Goal: Information Seeking & Learning: Learn about a topic

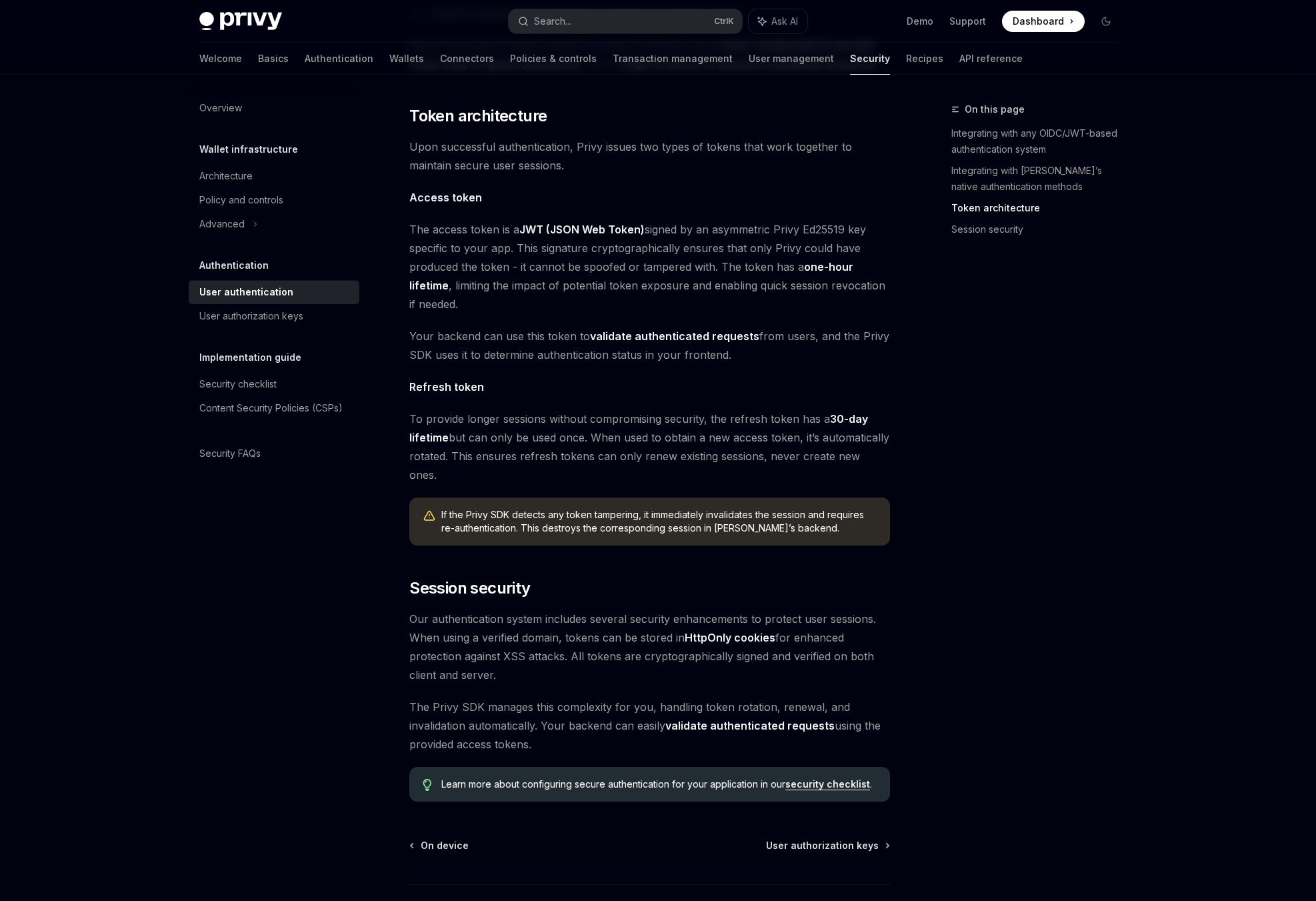
scroll to position [693, 0]
drag, startPoint x: 714, startPoint y: 466, endPoint x: 721, endPoint y: 488, distance: 23.1
click at [721, 496] on div "If the Privy SDK detects any token tampering, it immediately invalidates the se…" at bounding box center [650, 520] width 481 height 48
click at [721, 507] on span "If the Privy SDK detects any token tampering, it immediately invalidates the se…" at bounding box center [658, 520] width 435 height 27
drag, startPoint x: 703, startPoint y: 478, endPoint x: 696, endPoint y: 498, distance: 21.2
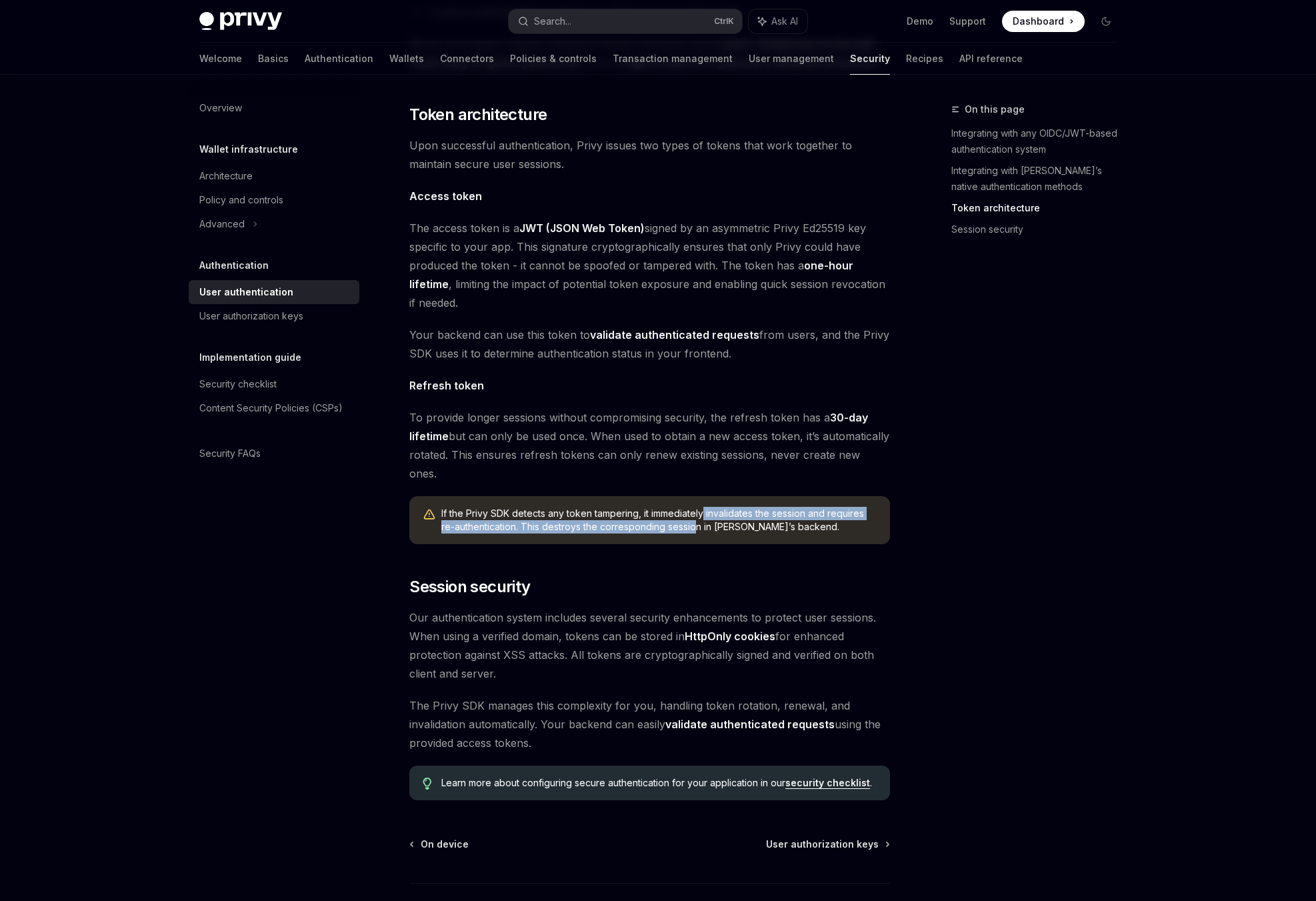
click at [696, 498] on div "If the Privy SDK detects any token tampering, it immediately invalidates the se…" at bounding box center [650, 520] width 481 height 48
click at [694, 499] on div "If the Privy SDK detects any token tampering, it immediately invalidates the se…" at bounding box center [650, 520] width 481 height 48
drag, startPoint x: 676, startPoint y: 480, endPoint x: 672, endPoint y: 500, distance: 20.4
click at [672, 500] on div "If the Privy SDK detects any token tampering, it immediately invalidates the se…" at bounding box center [650, 520] width 481 height 48
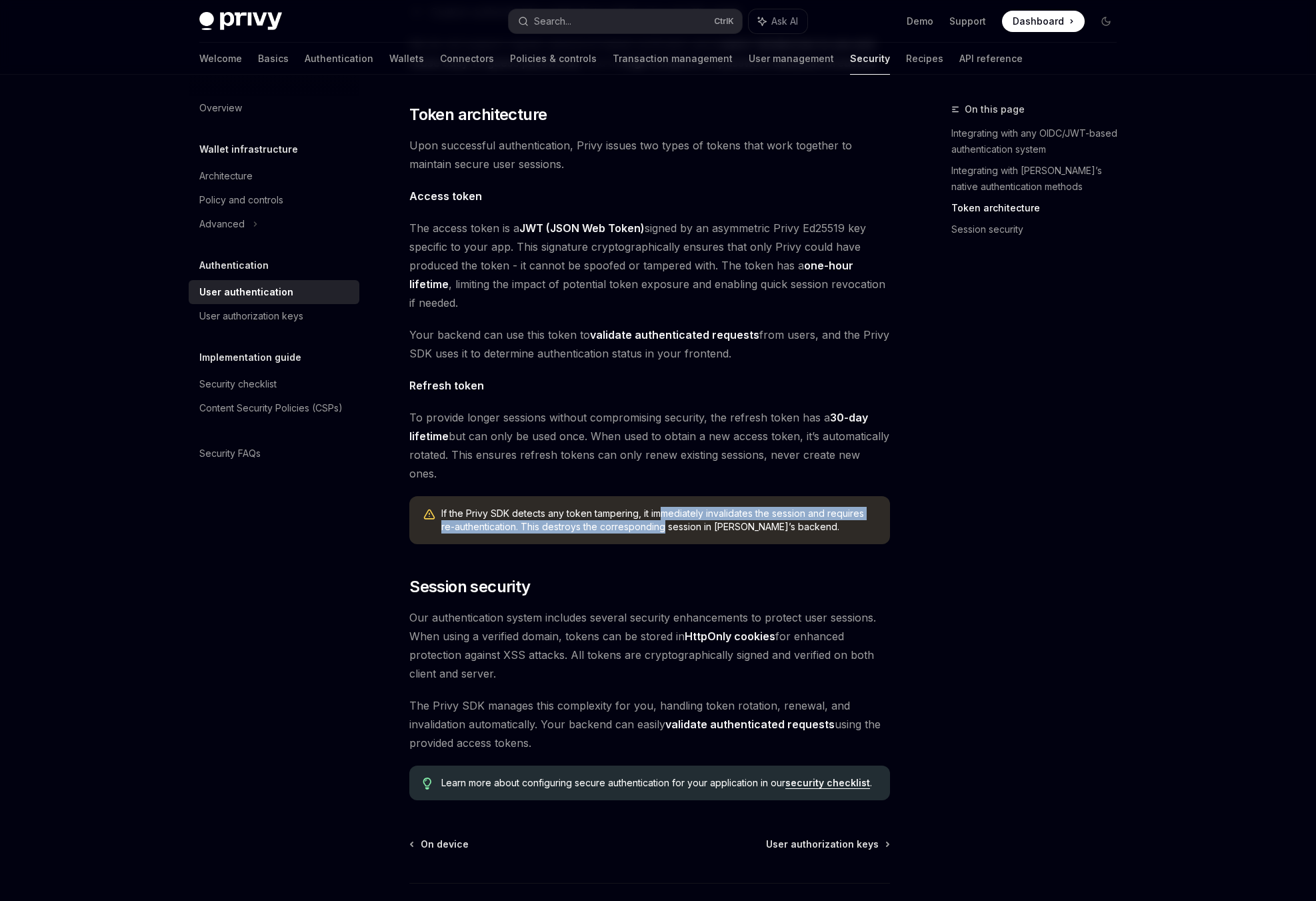
drag, startPoint x: 666, startPoint y: 476, endPoint x: 663, endPoint y: 488, distance: 12.4
click at [663, 507] on span "If the Privy SDK detects any token tampering, it immediately invalidates the se…" at bounding box center [658, 520] width 435 height 27
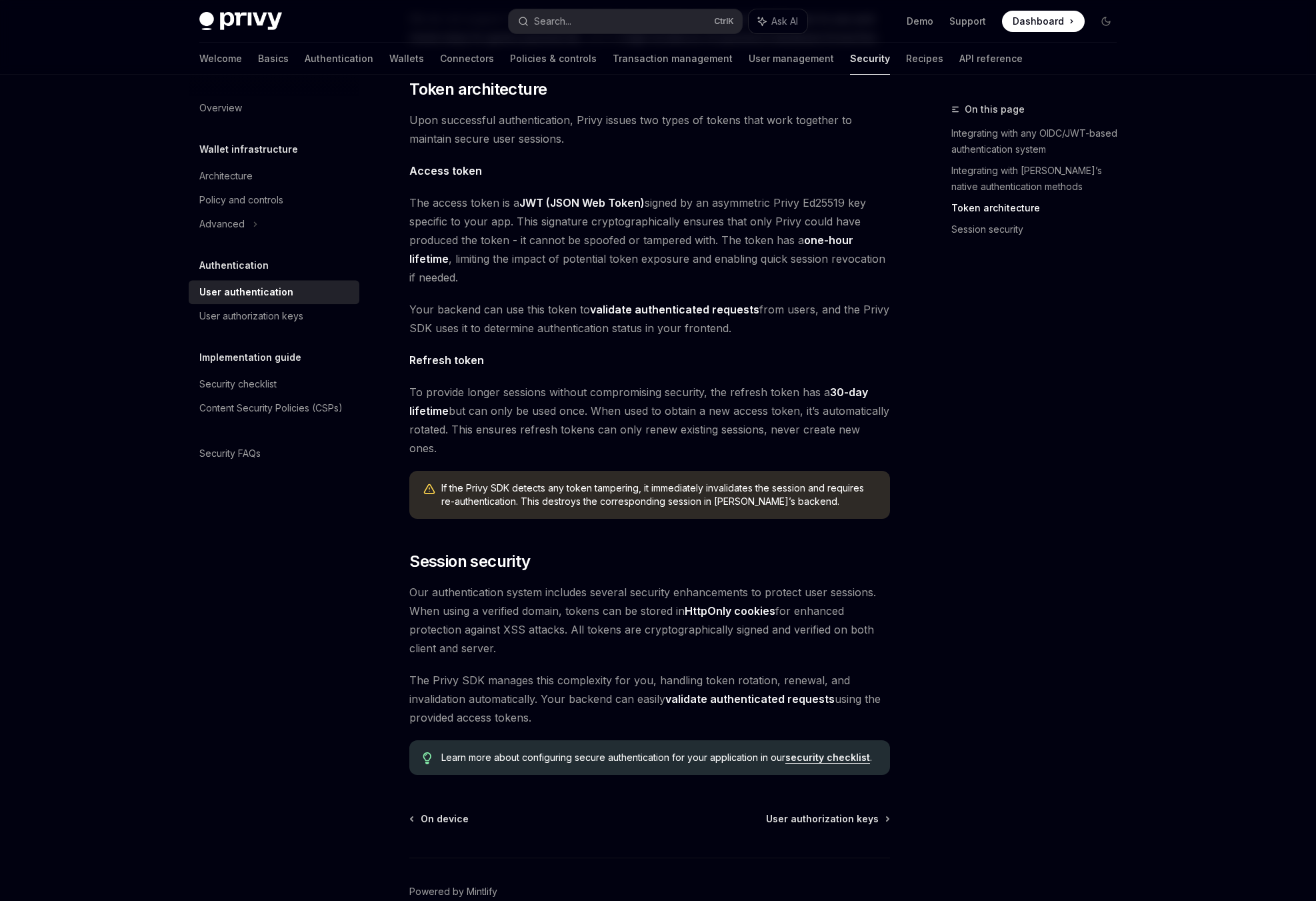
scroll to position [751, 0]
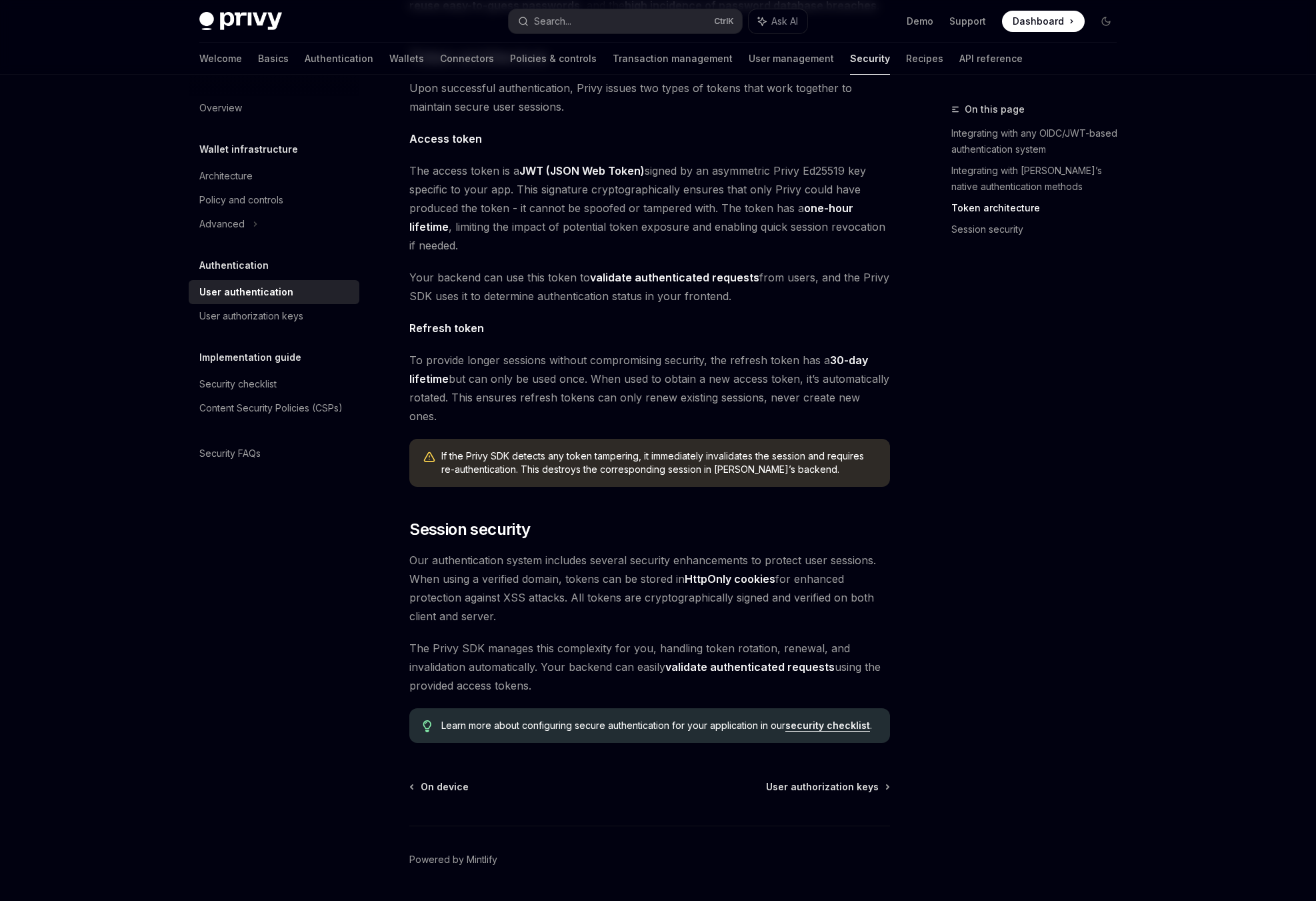
click at [258, 509] on div "Overview Wallet infrastructure Architecture Policy and controls Advanced Authen…" at bounding box center [284, 488] width 192 height 826
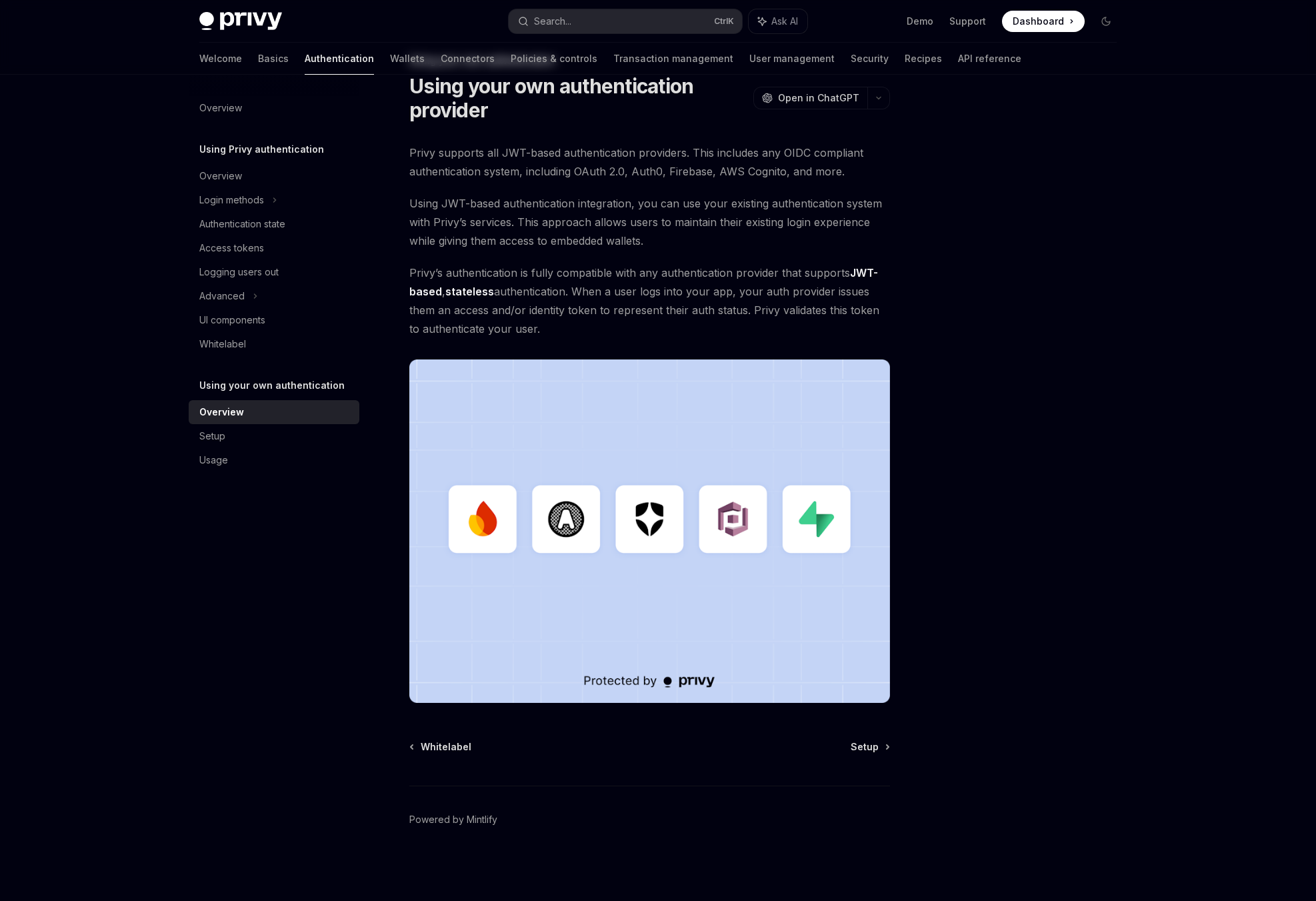
scroll to position [208, 0]
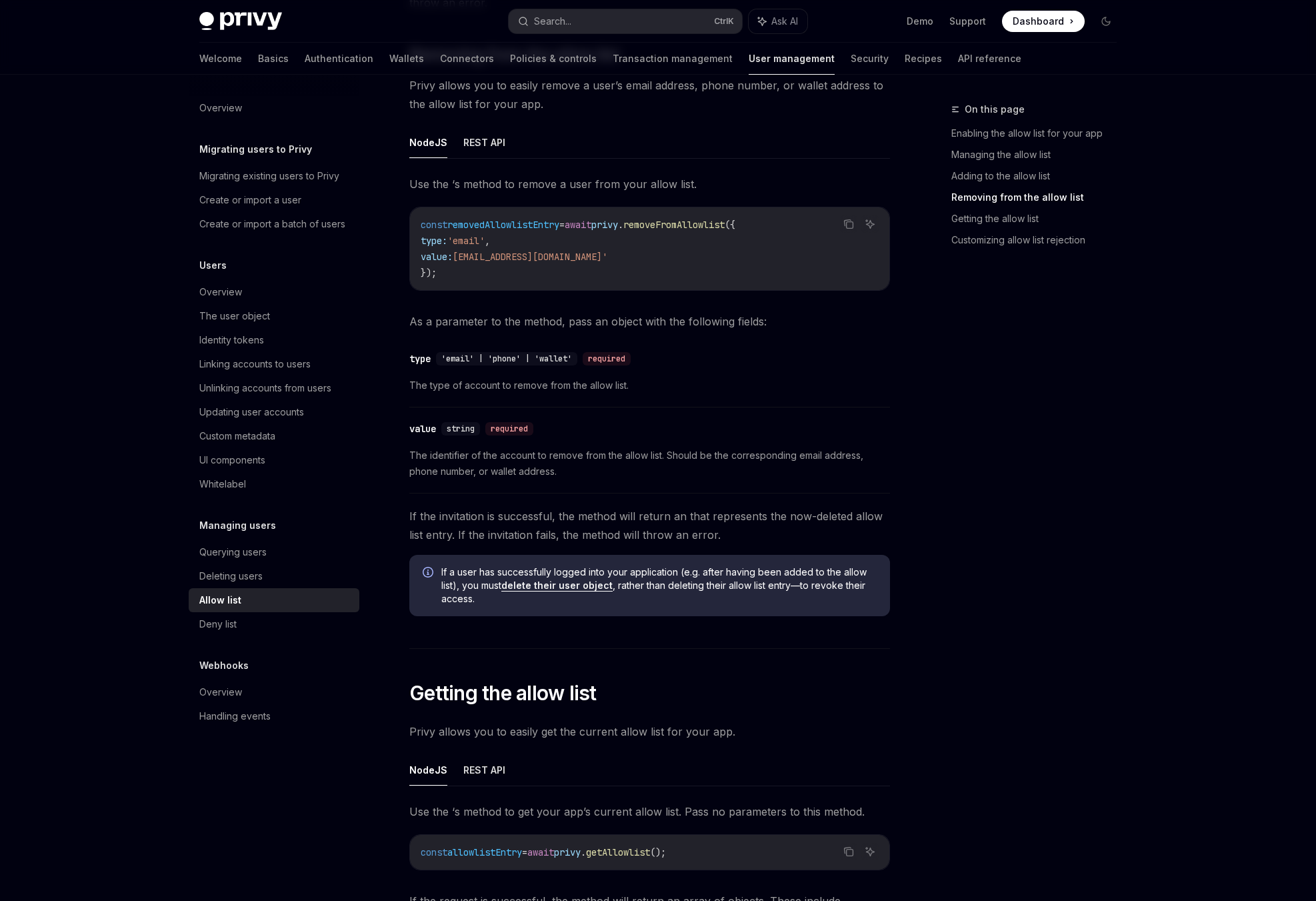
scroll to position [1666, 0]
